Goal: Ask a question

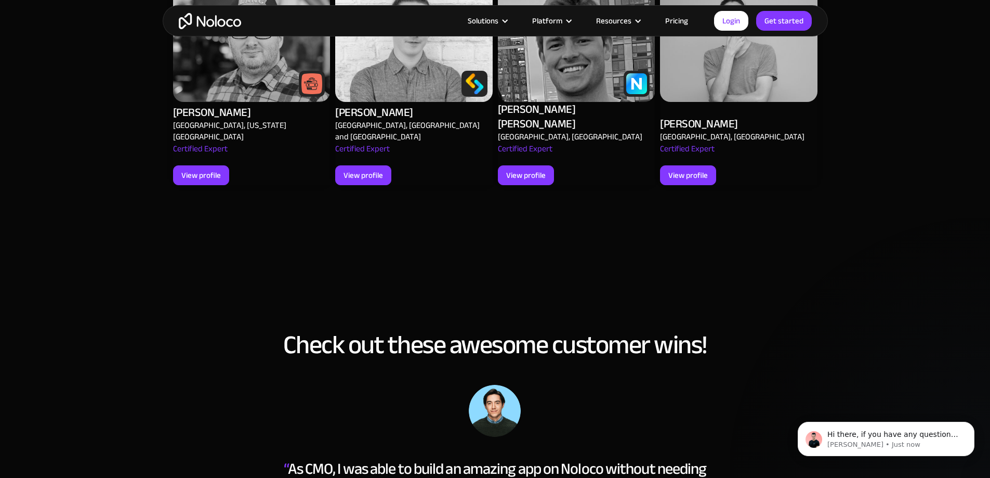
scroll to position [1345, 0]
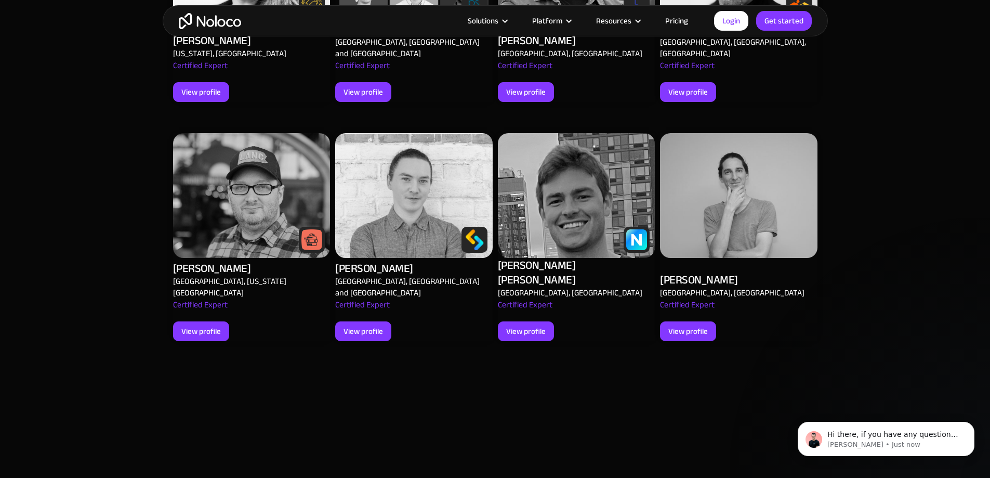
click at [680, 19] on link "Pricing" at bounding box center [677, 21] width 49 height 14
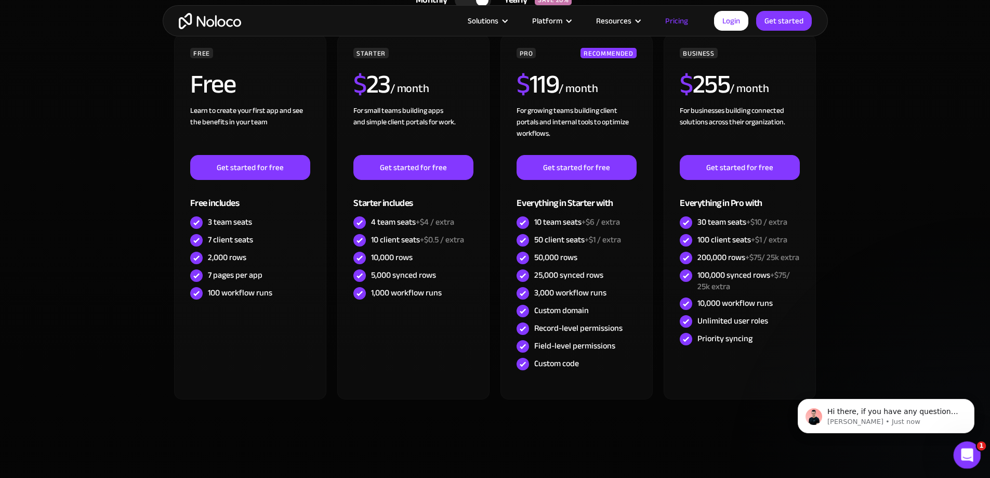
click at [966, 455] on icon "Open Intercom Messenger" at bounding box center [965, 453] width 7 height 8
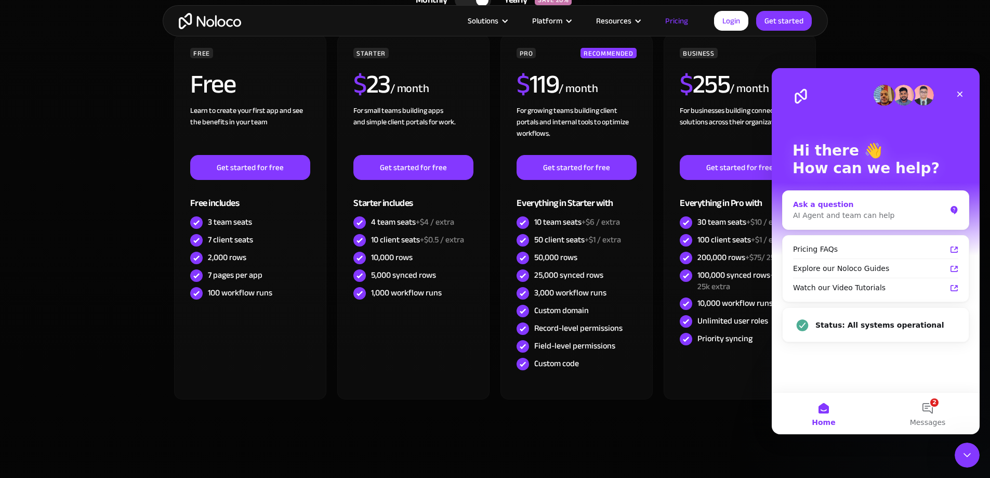
click at [829, 213] on div "AI Agent and team can help" at bounding box center [869, 215] width 153 height 11
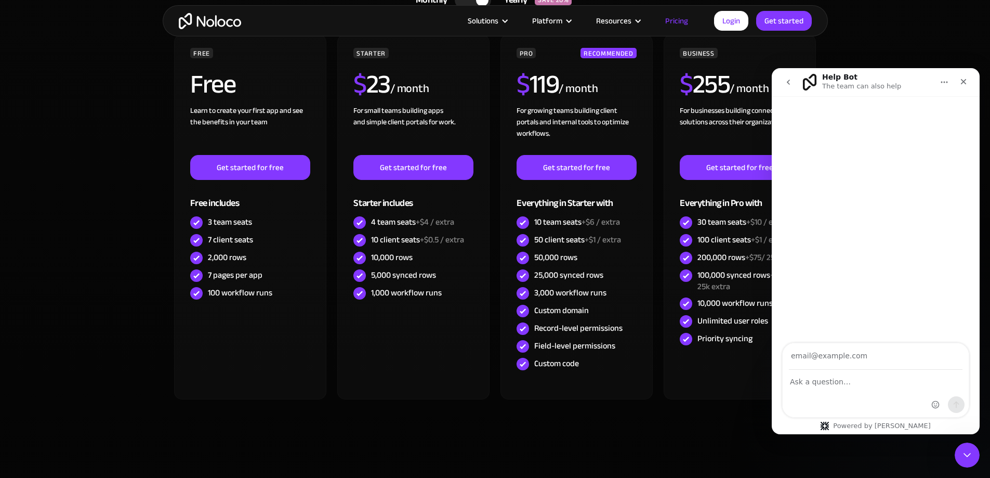
click at [788, 84] on icon "go back" at bounding box center [789, 82] width 8 height 8
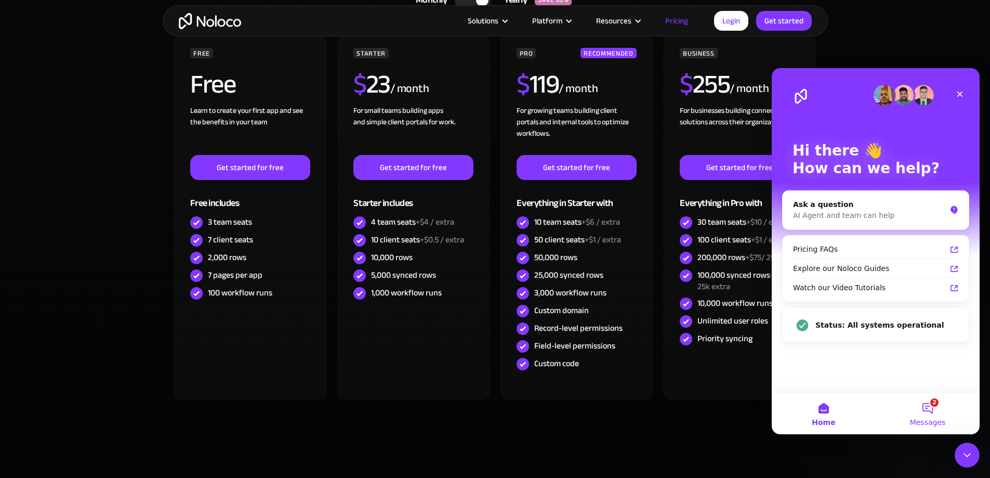
click at [923, 401] on button "2 Messages" at bounding box center [928, 414] width 104 height 42
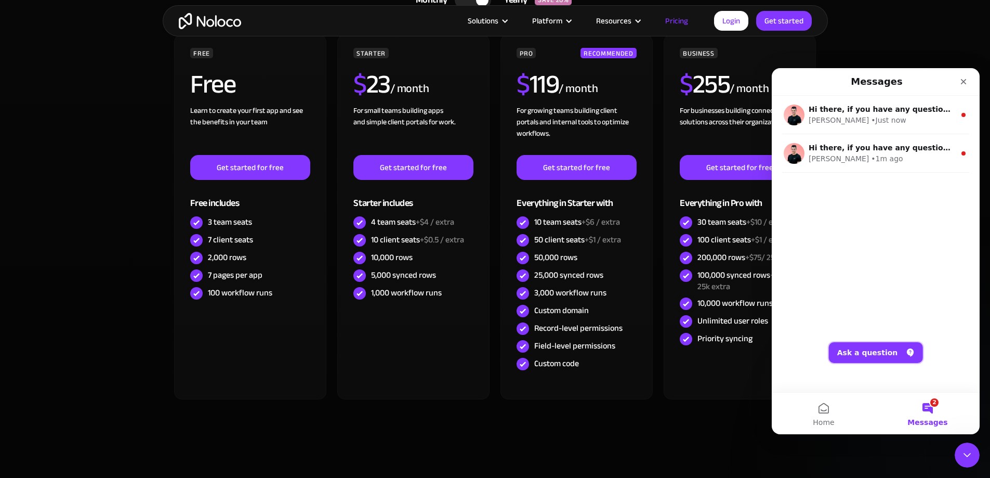
click at [874, 350] on button "Ask a question" at bounding box center [876, 352] width 94 height 21
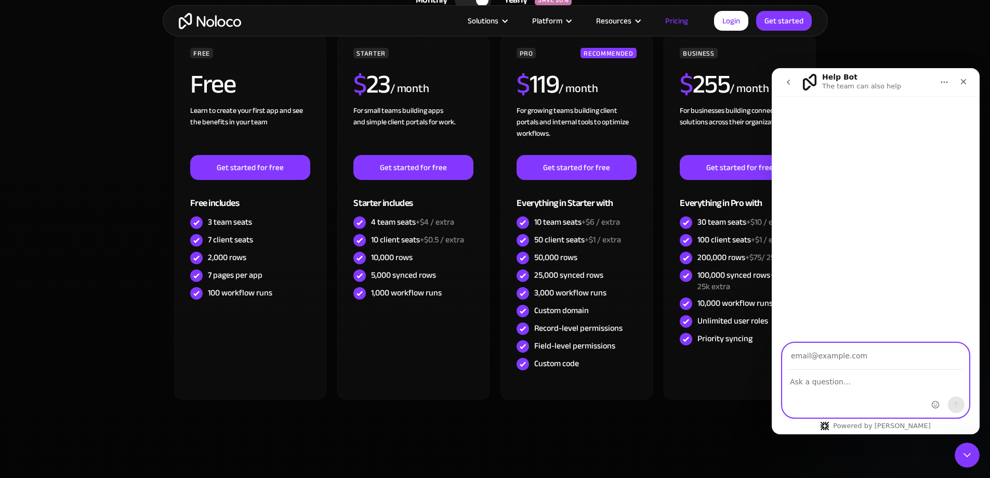
click at [819, 360] on input "Your email" at bounding box center [876, 356] width 174 height 27
type input "urvish.patel@freshasia.co.uk"
click at [826, 390] on div "Intercom messenger" at bounding box center [876, 393] width 186 height 47
click at [822, 380] on textarea "Ask a question…" at bounding box center [876, 379] width 186 height 18
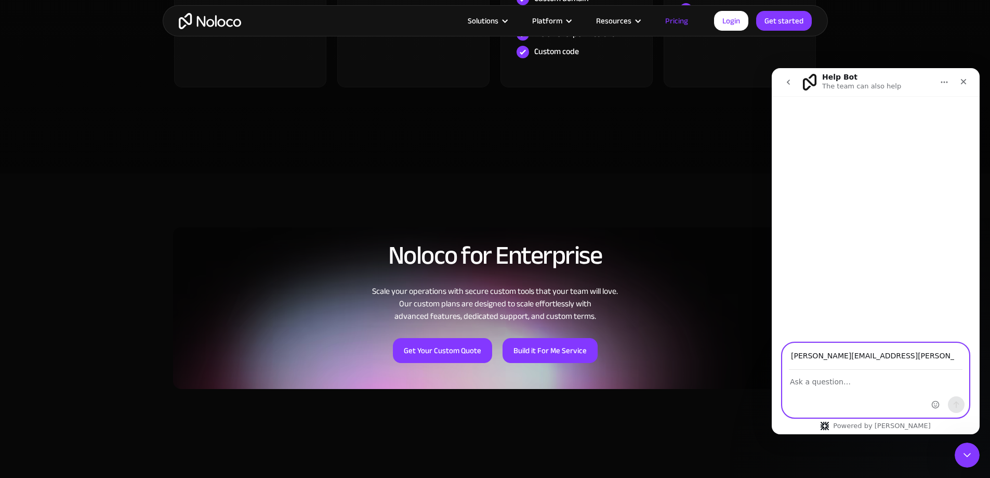
scroll to position [728, 0]
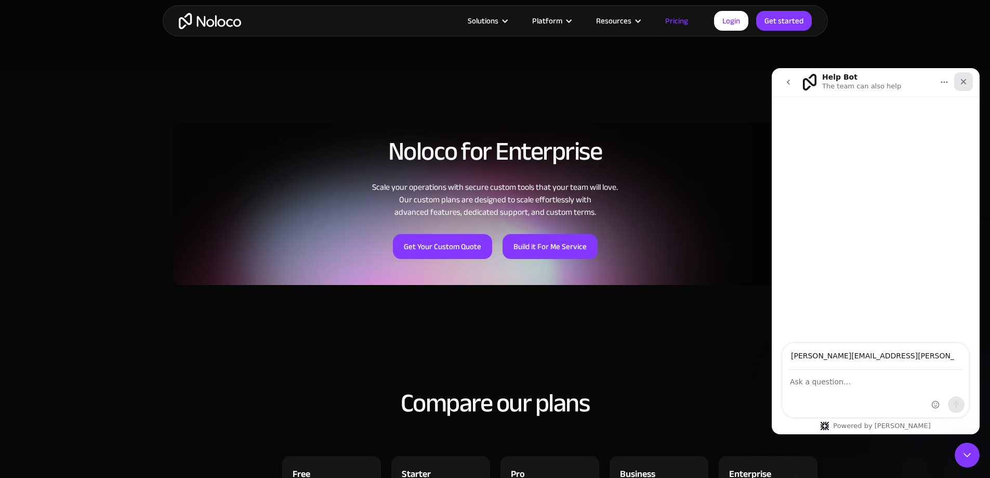
click at [962, 79] on icon "Close" at bounding box center [964, 81] width 8 height 8
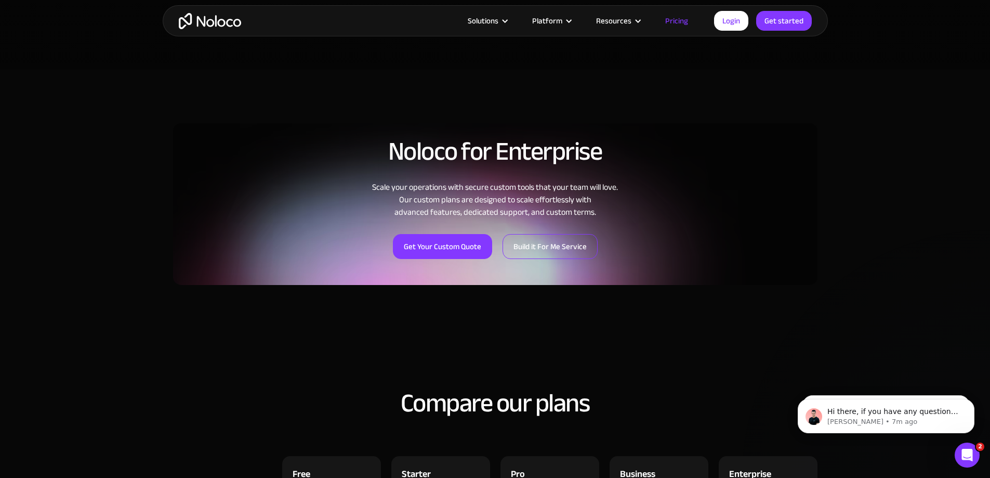
scroll to position [0, 0]
click at [567, 252] on link "Build it For Me Service" at bounding box center [550, 246] width 95 height 25
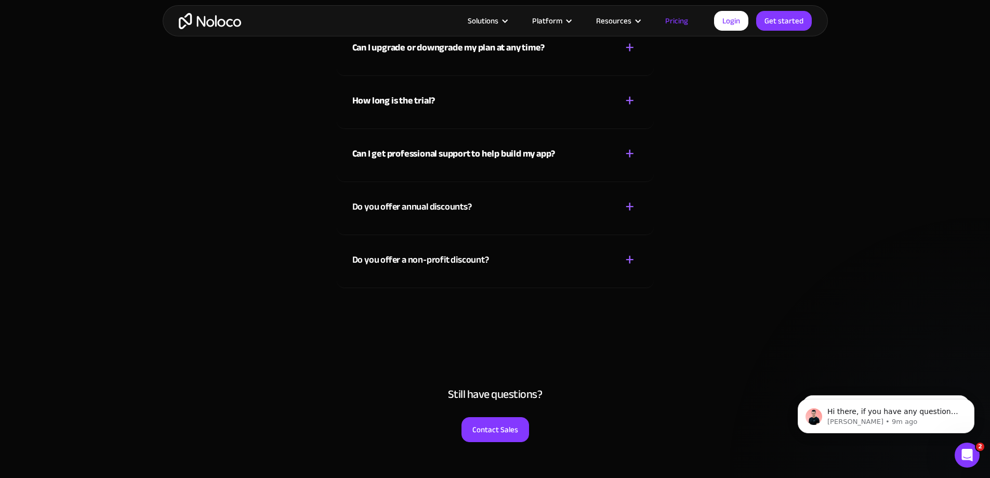
scroll to position [4939, 0]
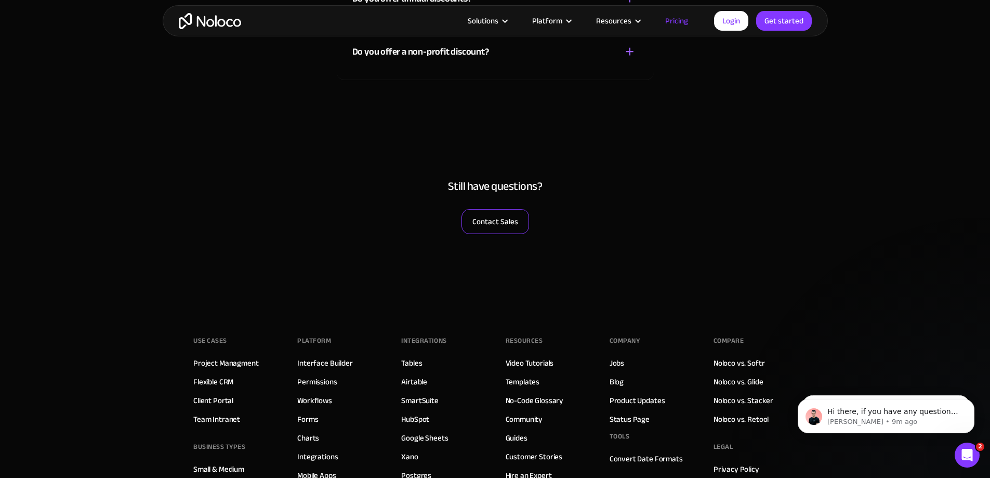
click at [511, 228] on link "Contact Sales" at bounding box center [496, 221] width 68 height 25
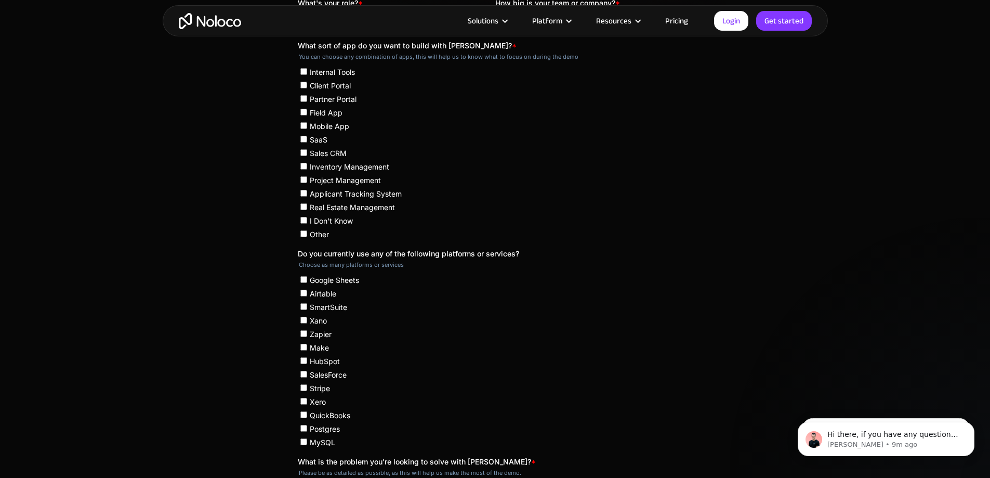
scroll to position [312, 0]
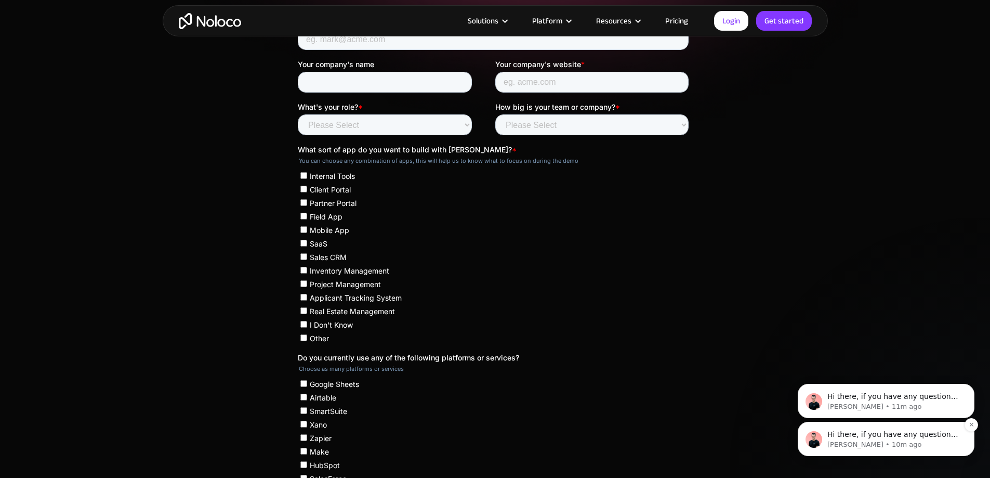
click at [903, 434] on p "Hi there, if you have any questions about our pricing, just let us know! Darragh" at bounding box center [895, 434] width 134 height 10
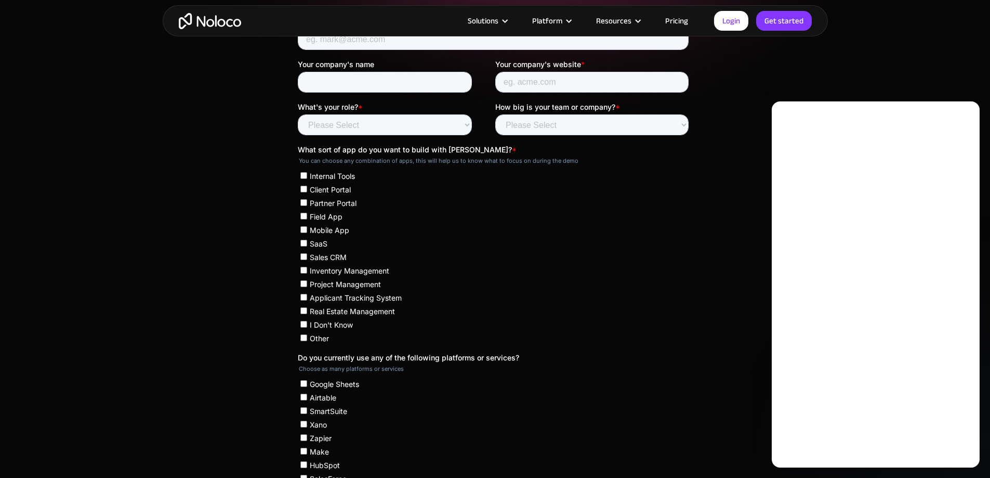
scroll to position [0, 0]
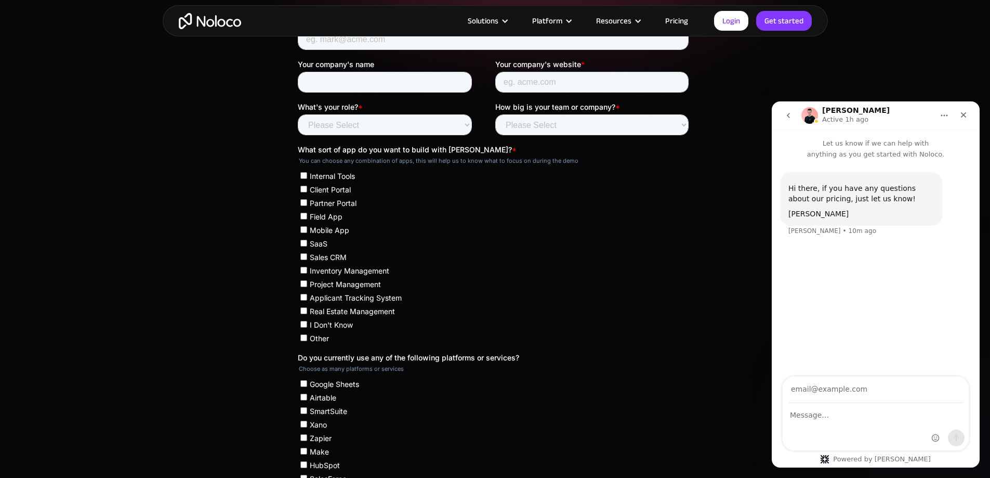
click at [852, 392] on input "Your email" at bounding box center [876, 389] width 174 height 27
type input "[PERSON_NAME][EMAIL_ADDRESS][PERSON_NAME][DOMAIN_NAME]"
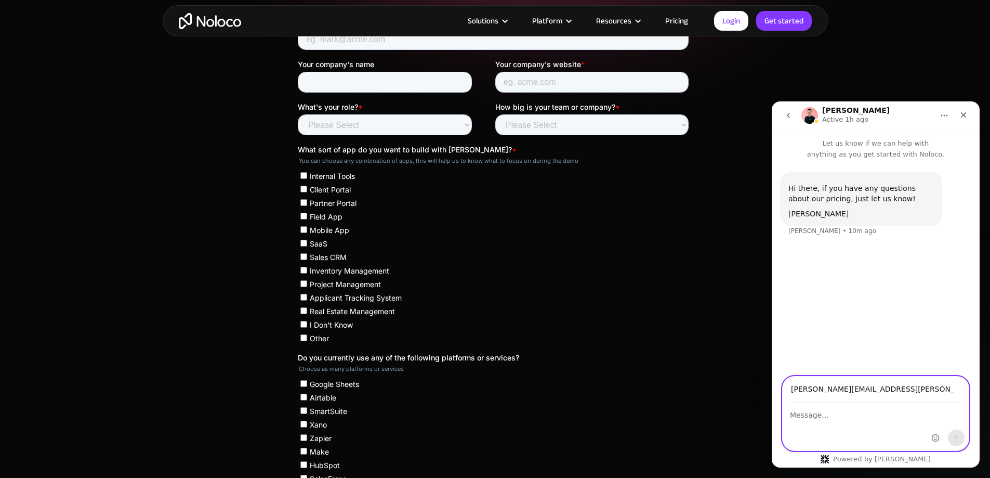
click at [820, 416] on textarea "Message…" at bounding box center [876, 412] width 186 height 18
type textarea "Hi ,"
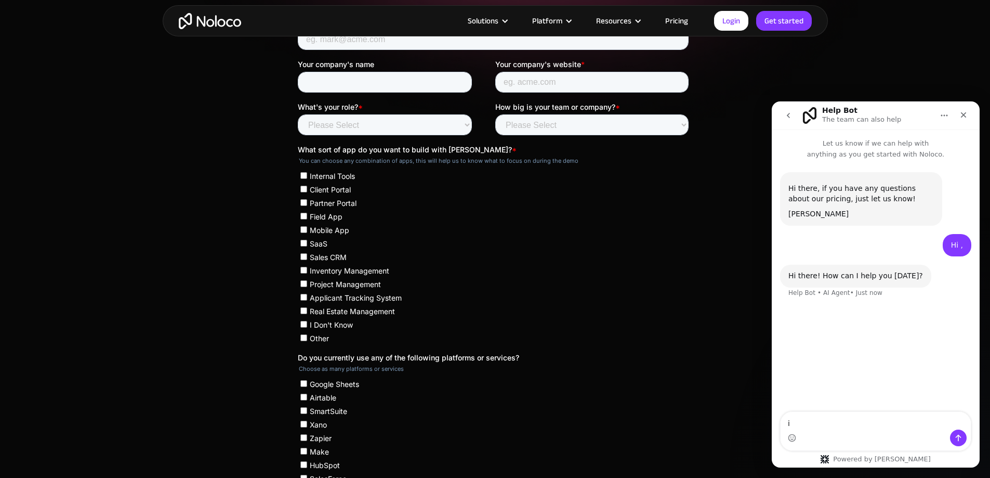
type textarea "i"
type textarea "human agent pls"
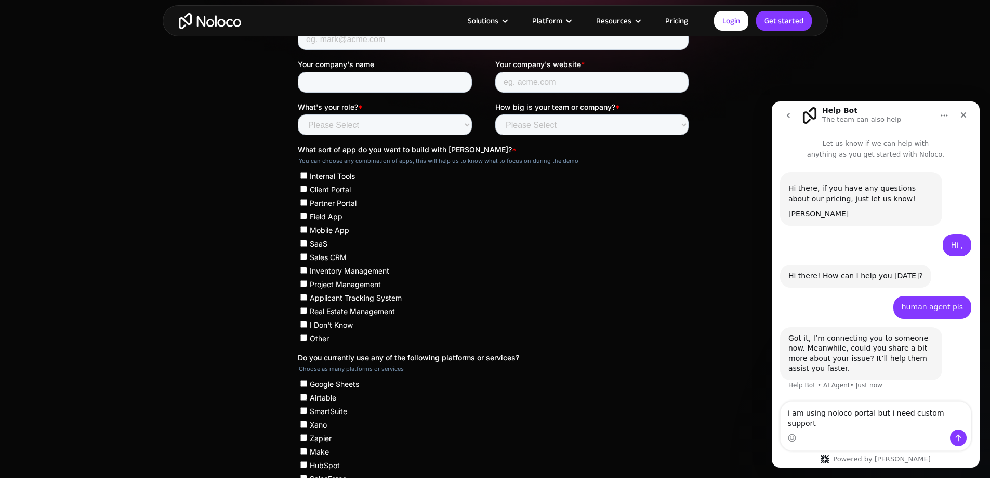
type textarea "i am using noloco portal but i need custom support"
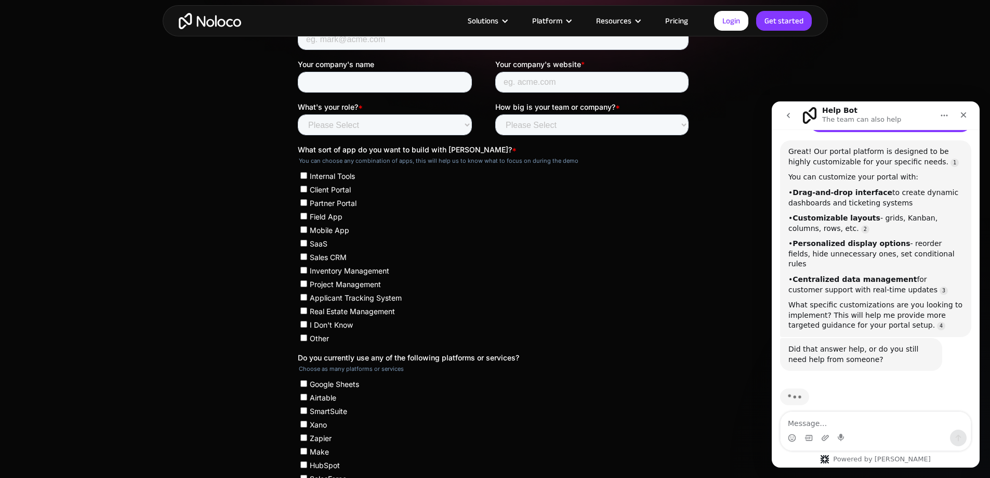
scroll to position [341, 0]
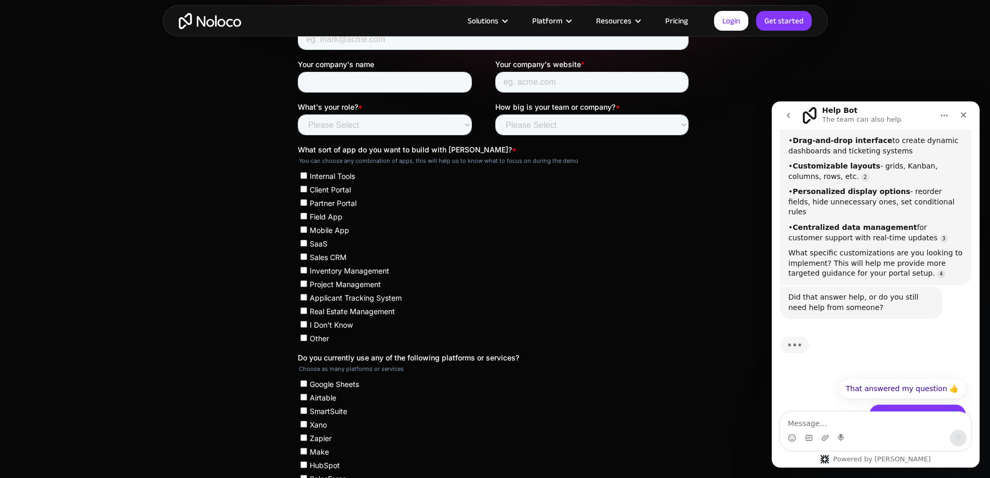
click at [925, 404] on button "No, I still need help 👤" at bounding box center [917, 414] width 97 height 21
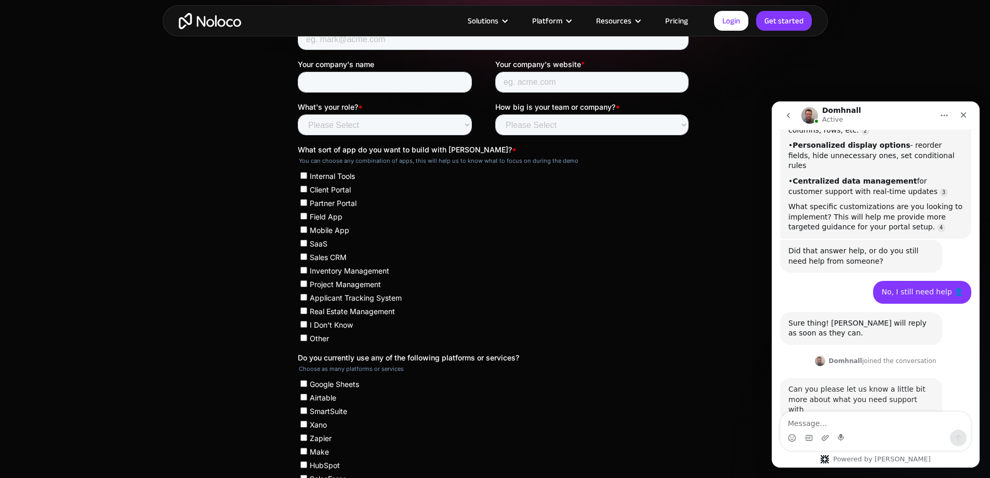
scroll to position [387, 0]
click at [844, 419] on textarea "Message…" at bounding box center [876, 421] width 190 height 18
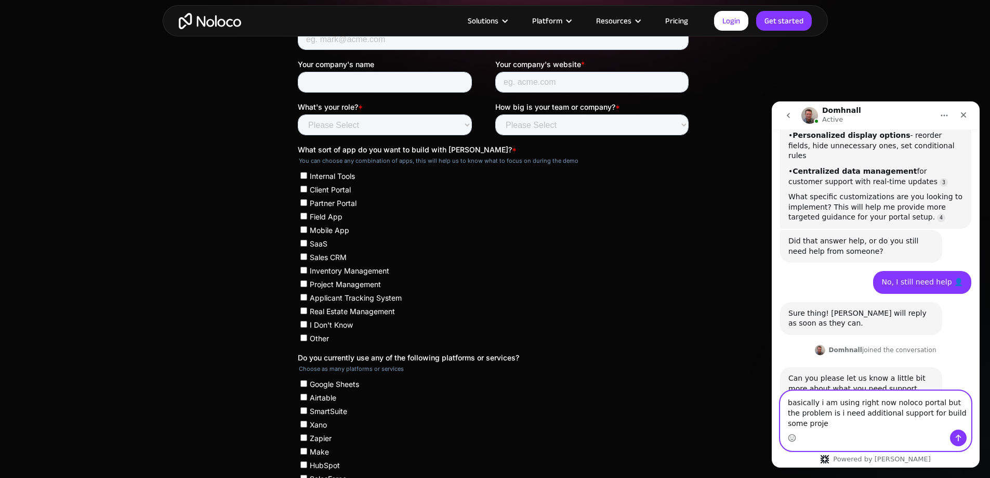
scroll to position [408, 0]
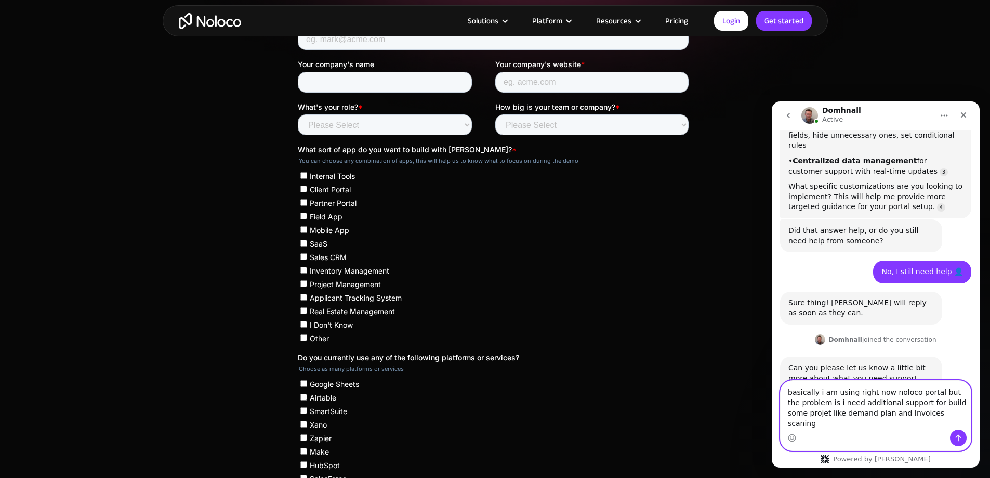
type textarea "basically i am using right now noloco portal but the problem is i need addition…"
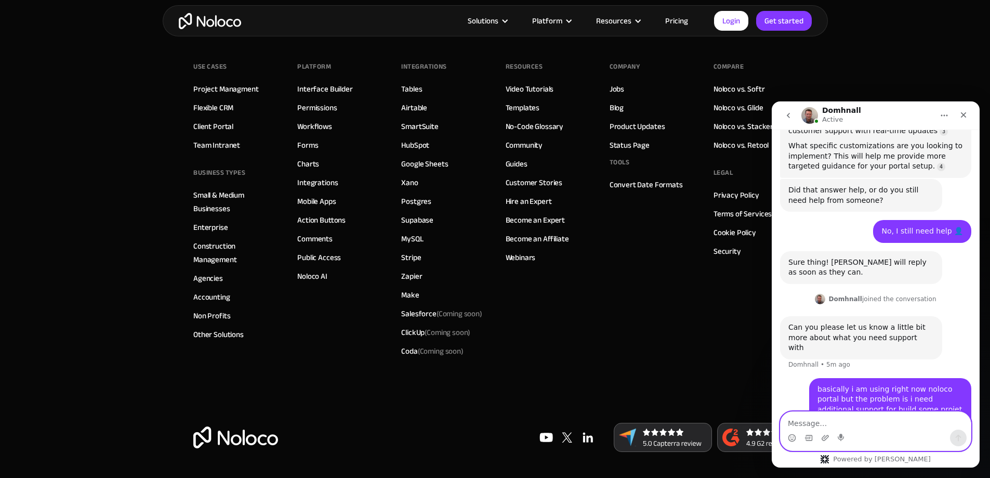
scroll to position [488, 0]
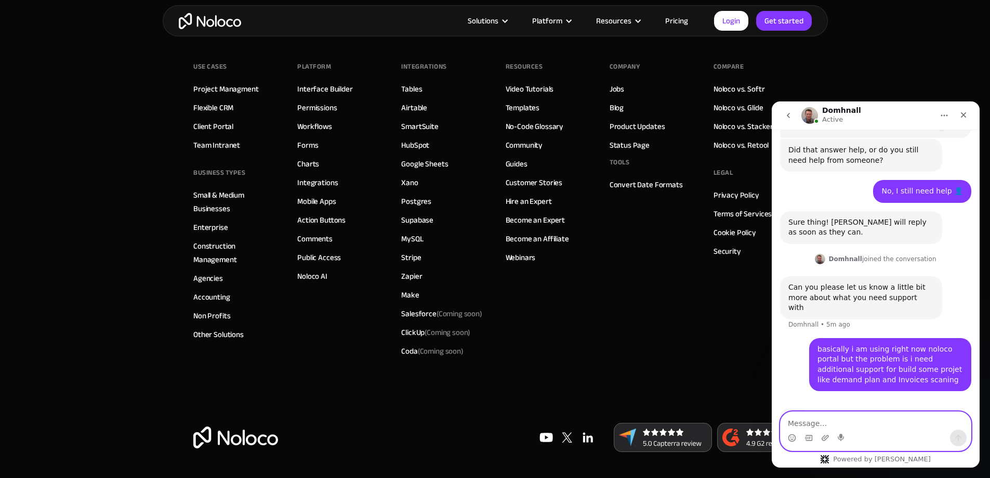
click at [834, 419] on textarea "Message…" at bounding box center [876, 421] width 190 height 18
click at [810, 417] on textarea "Message…" at bounding box center [876, 421] width 190 height 18
click at [597, 388] on div "Use Cases Project Managment Flexible CRM Client Portal Team Intranet BUSINESS T…" at bounding box center [495, 225] width 604 height 395
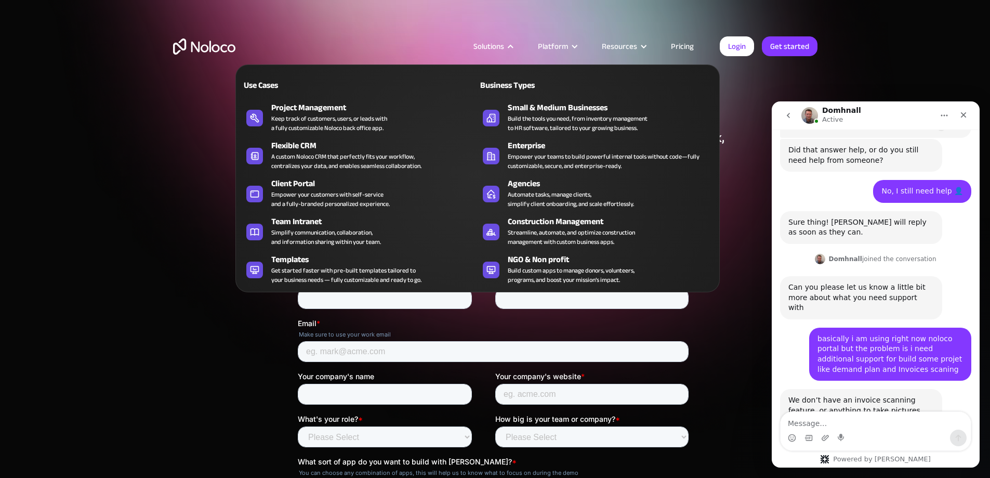
scroll to position [581, 0]
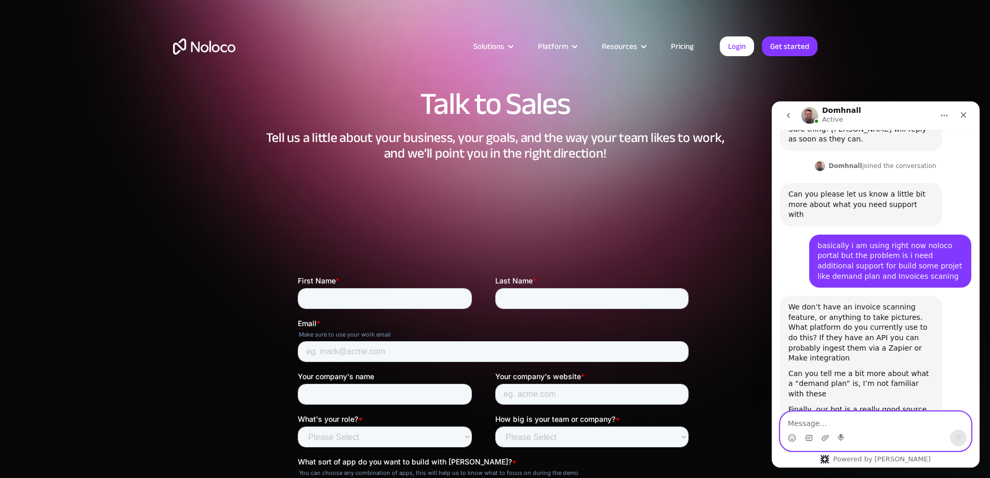
click at [818, 418] on textarea "Message…" at bounding box center [876, 421] width 190 height 18
click at [825, 435] on icon "Upload attachment" at bounding box center [825, 438] width 7 height 6
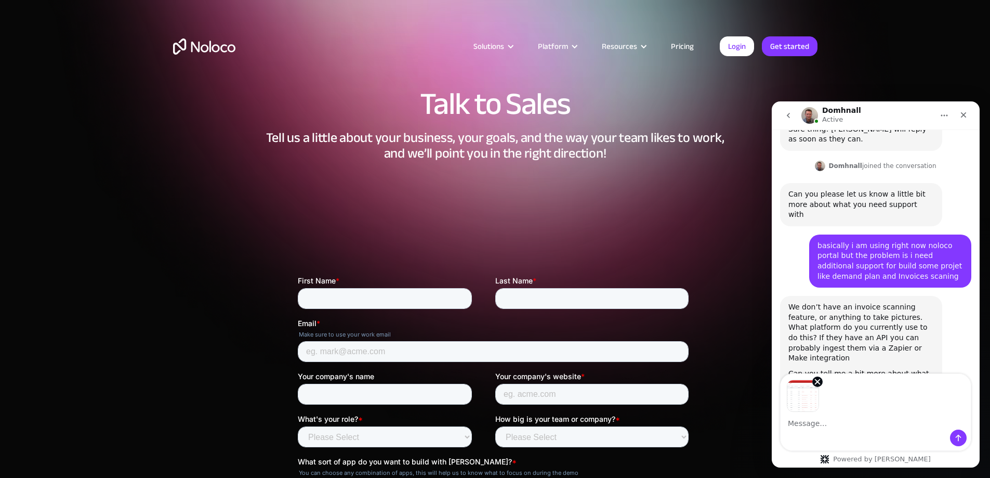
scroll to position [619, 0]
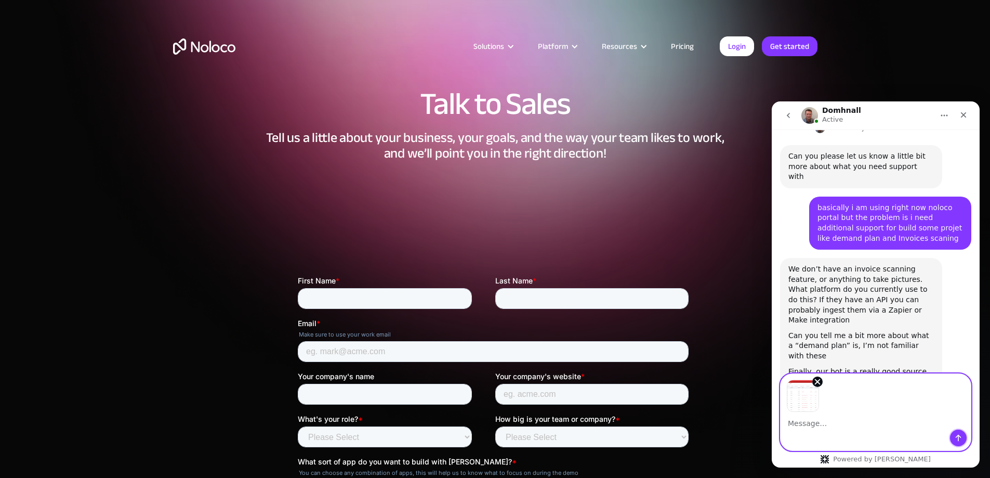
click at [961, 436] on icon "Send a message…" at bounding box center [959, 438] width 8 height 8
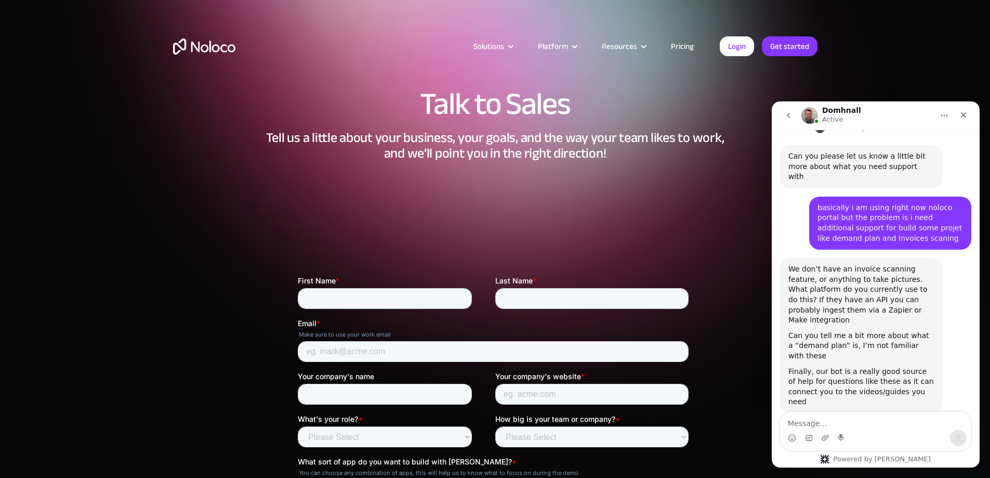
scroll to position [685, 0]
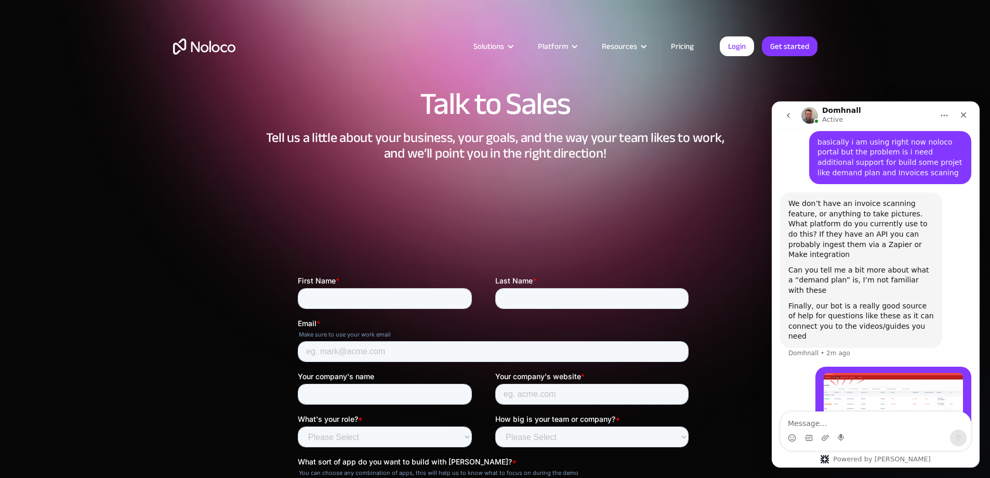
click at [803, 424] on textarea "Message…" at bounding box center [876, 421] width 190 height 18
type textarea "see this"
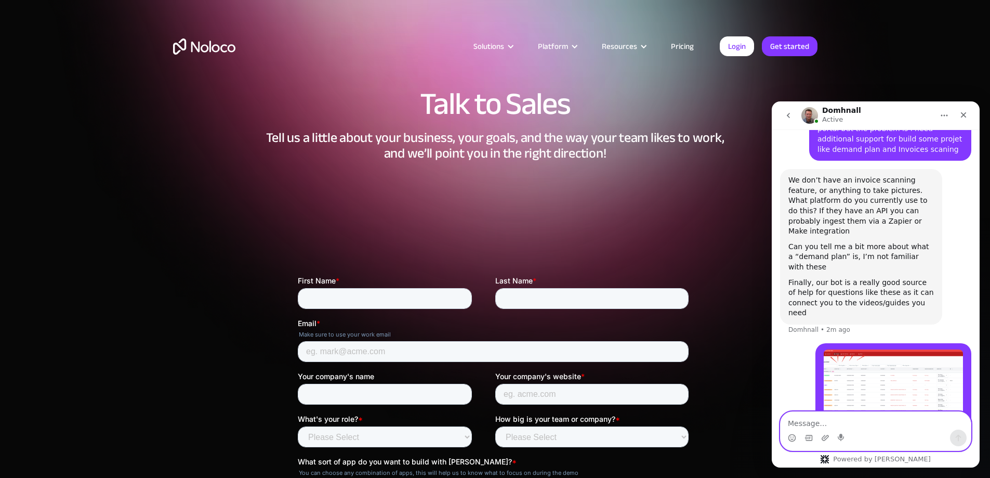
scroll to position [748, 0]
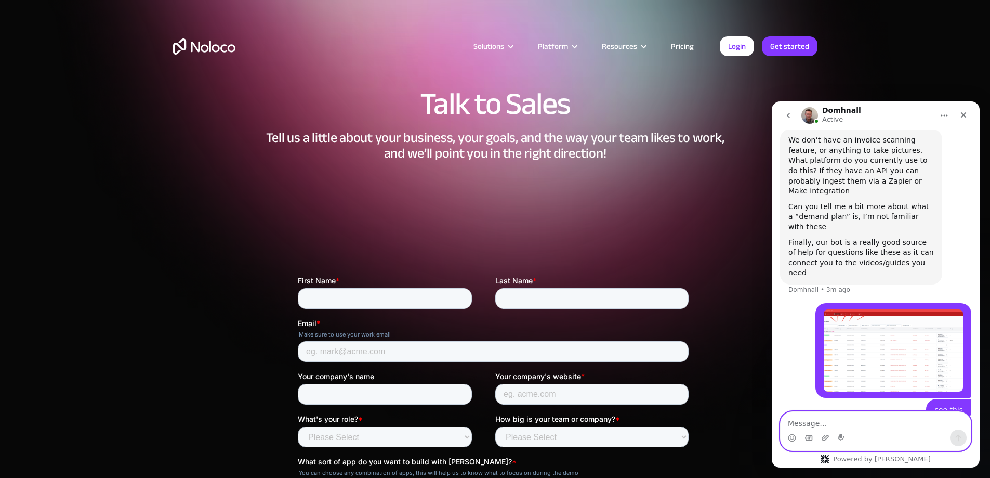
click at [832, 425] on textarea "Message…" at bounding box center [876, 421] width 190 height 18
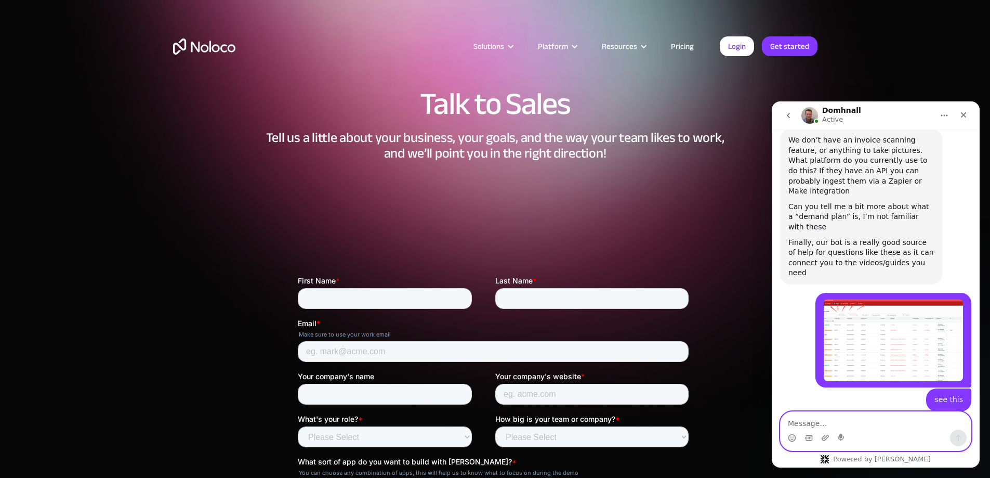
scroll to position [739, 0]
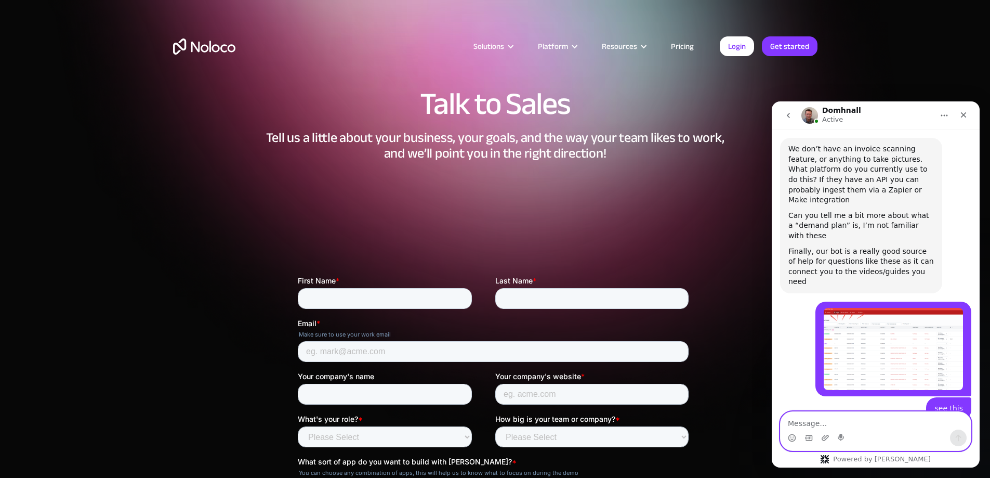
click at [811, 420] on textarea "Message…" at bounding box center [876, 421] width 190 height 18
type textarea "yes"
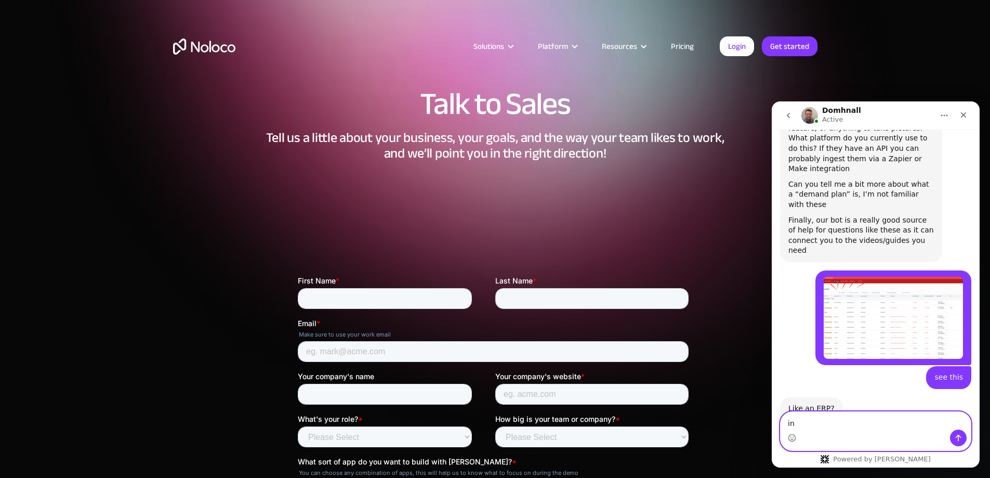
type textarea "i"
type textarea "integrated ERP"
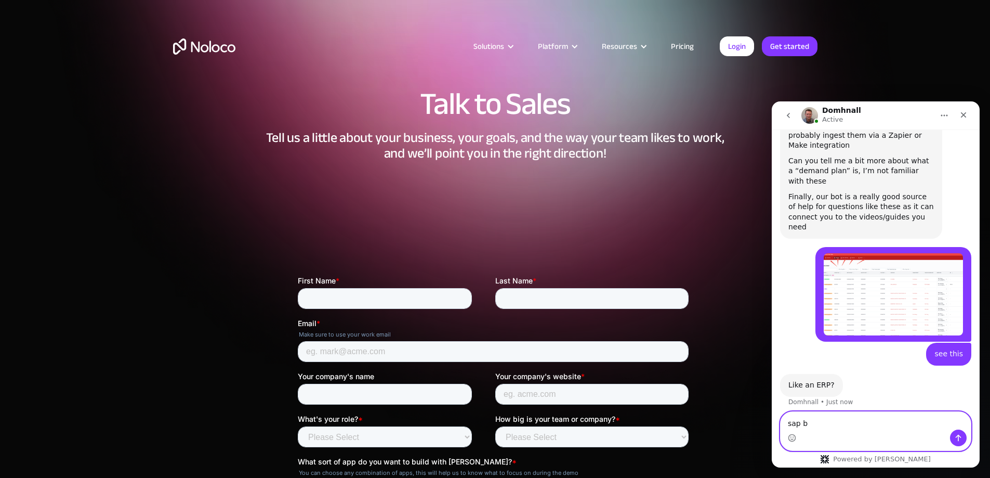
type textarea "sap b1"
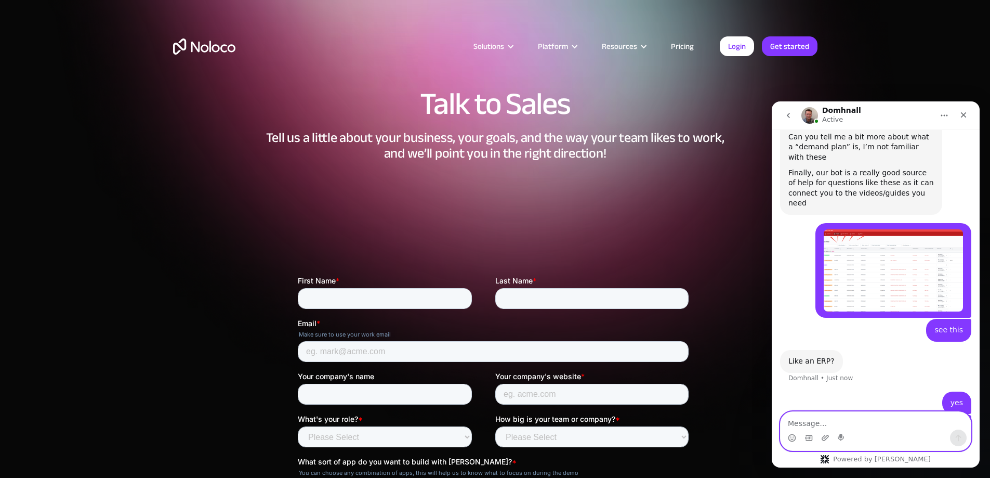
click at [811, 420] on textarea "Message…" at bounding box center [876, 421] width 190 height 18
click at [818, 414] on textarea "Message…" at bounding box center [876, 421] width 190 height 18
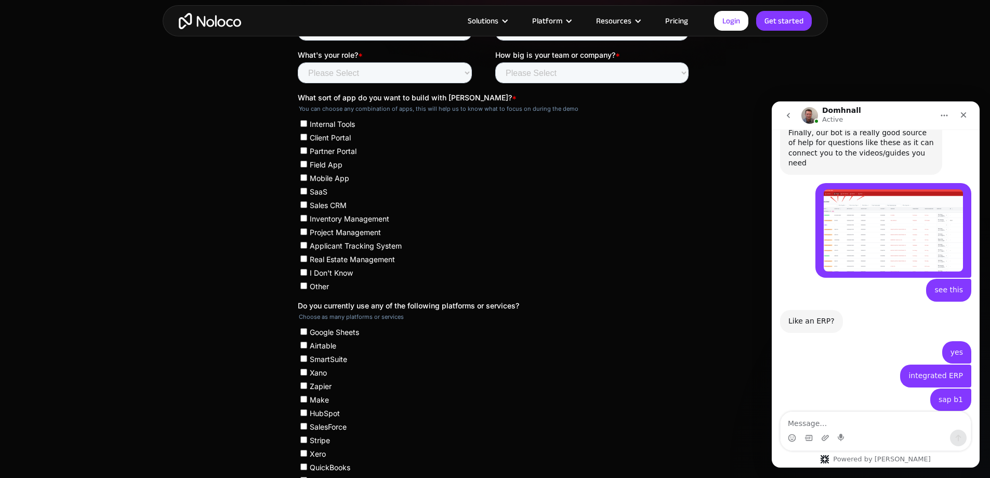
scroll to position [890, 0]
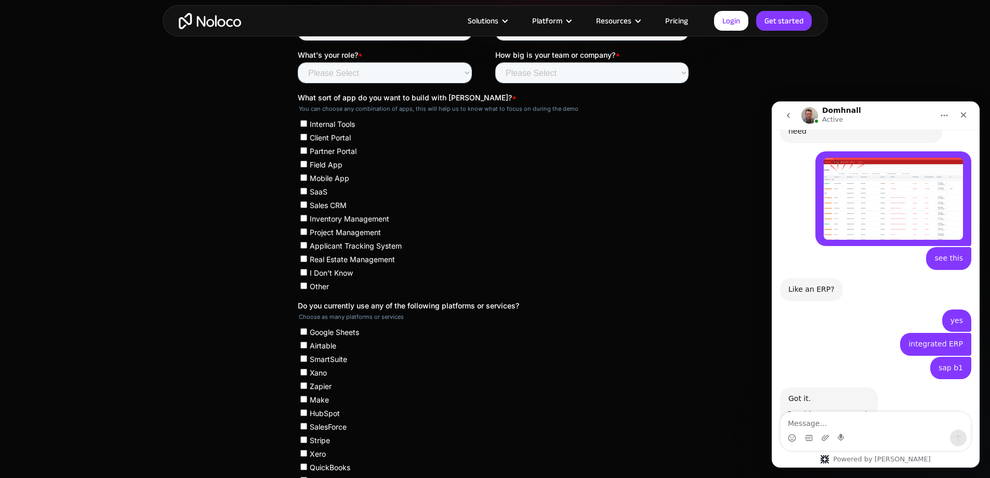
click at [852, 425] on link "[URL][DOMAIN_NAME]" at bounding box center [829, 429] width 81 height 8
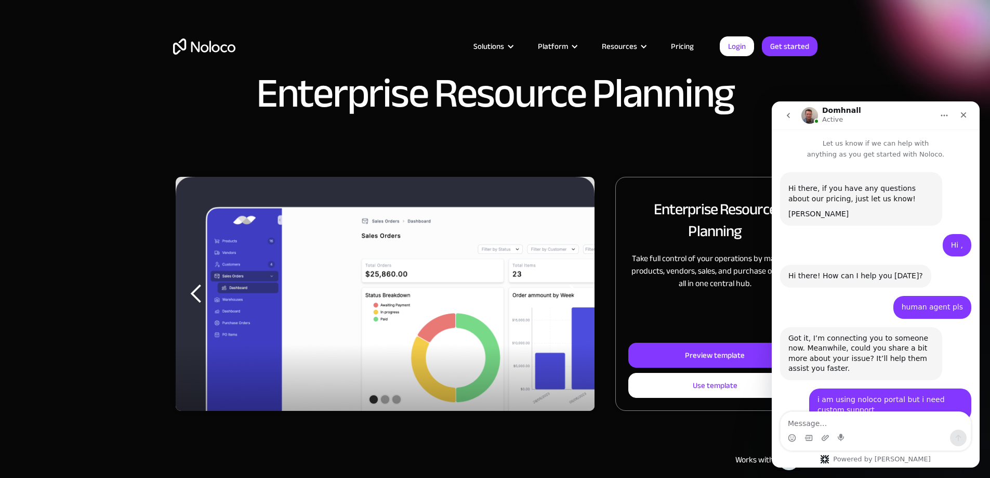
scroll to position [890, 0]
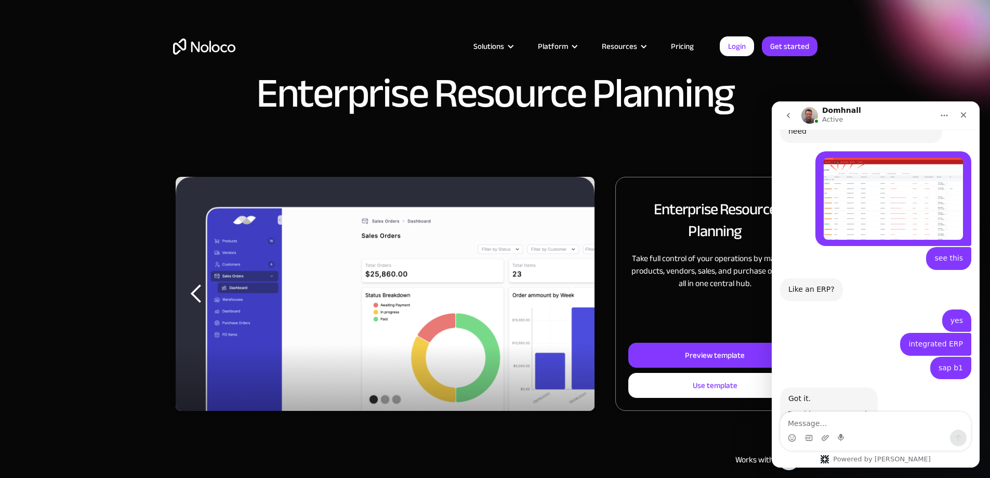
click at [841, 418] on textarea "Message…" at bounding box center [876, 421] width 190 height 18
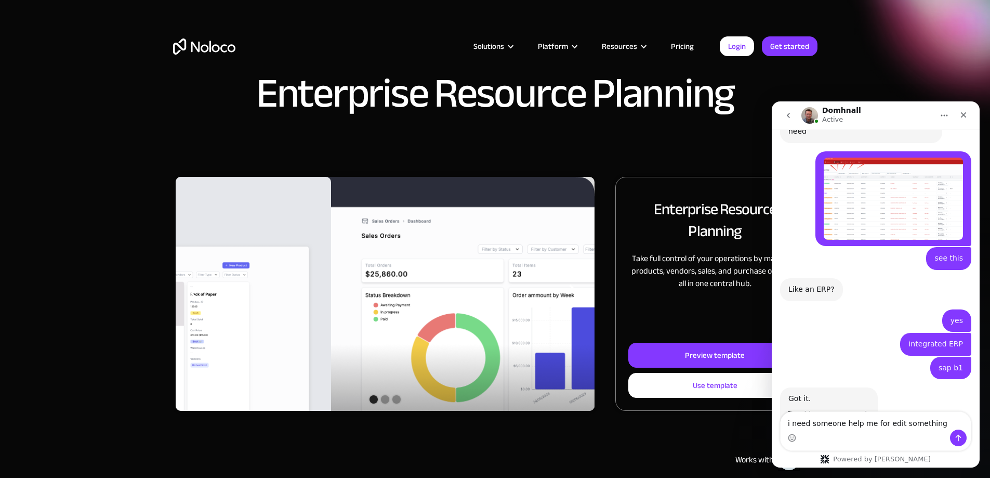
type textarea "i need someone help me for edit something"
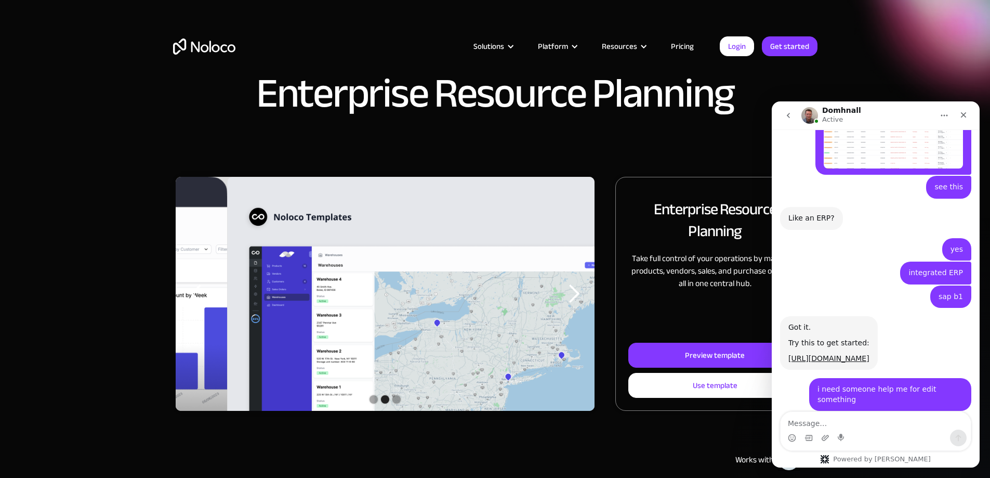
scroll to position [1090, 0]
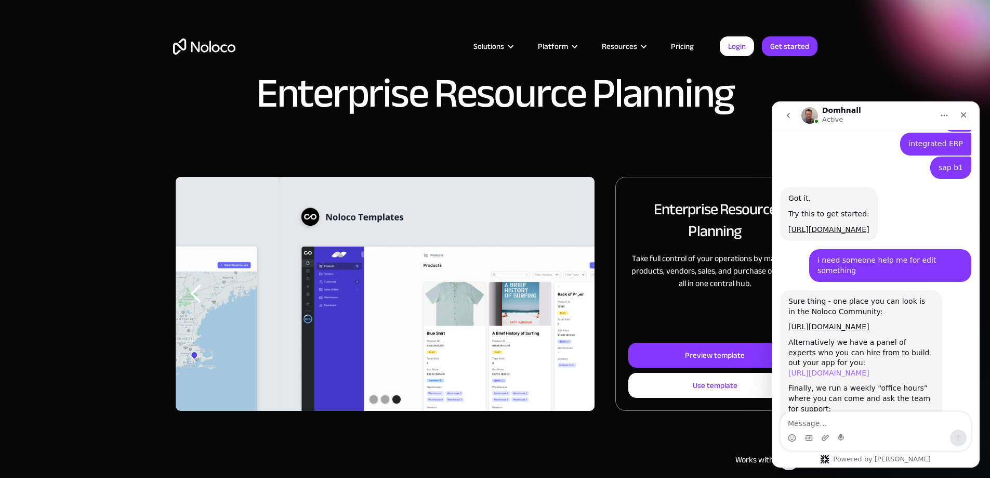
click at [870, 369] on link "https://noloco.io/partner-program/expert" at bounding box center [829, 373] width 81 height 8
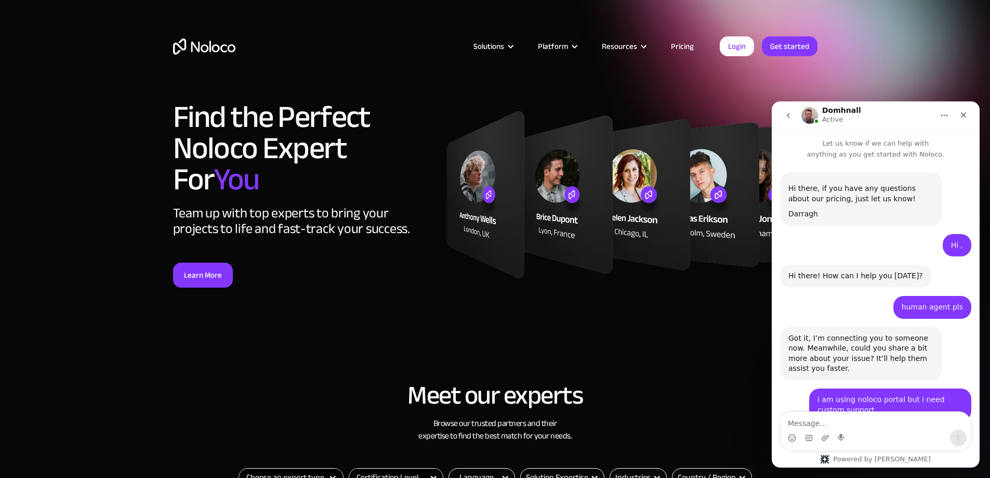
scroll to position [1090, 0]
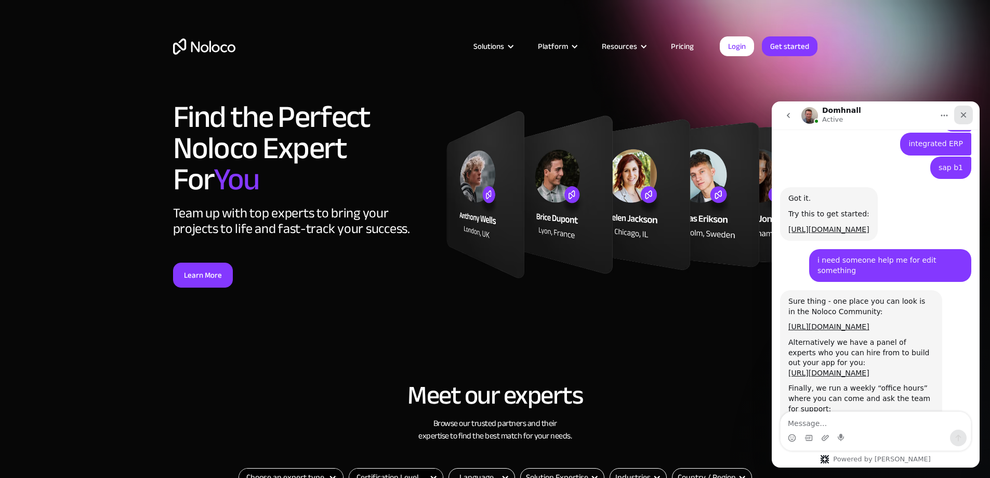
click at [961, 113] on icon "Close" at bounding box center [964, 115] width 8 height 8
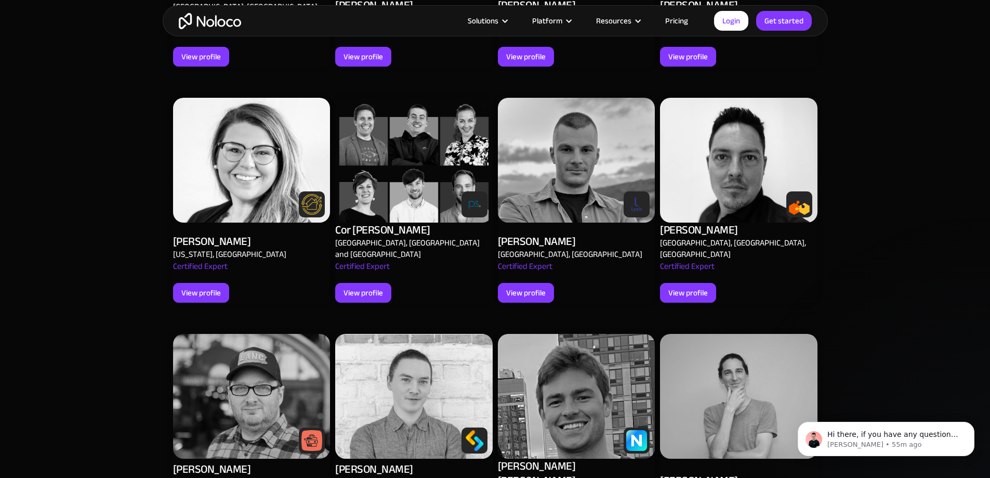
scroll to position [936, 0]
